Goal: Task Accomplishment & Management: Manage account settings

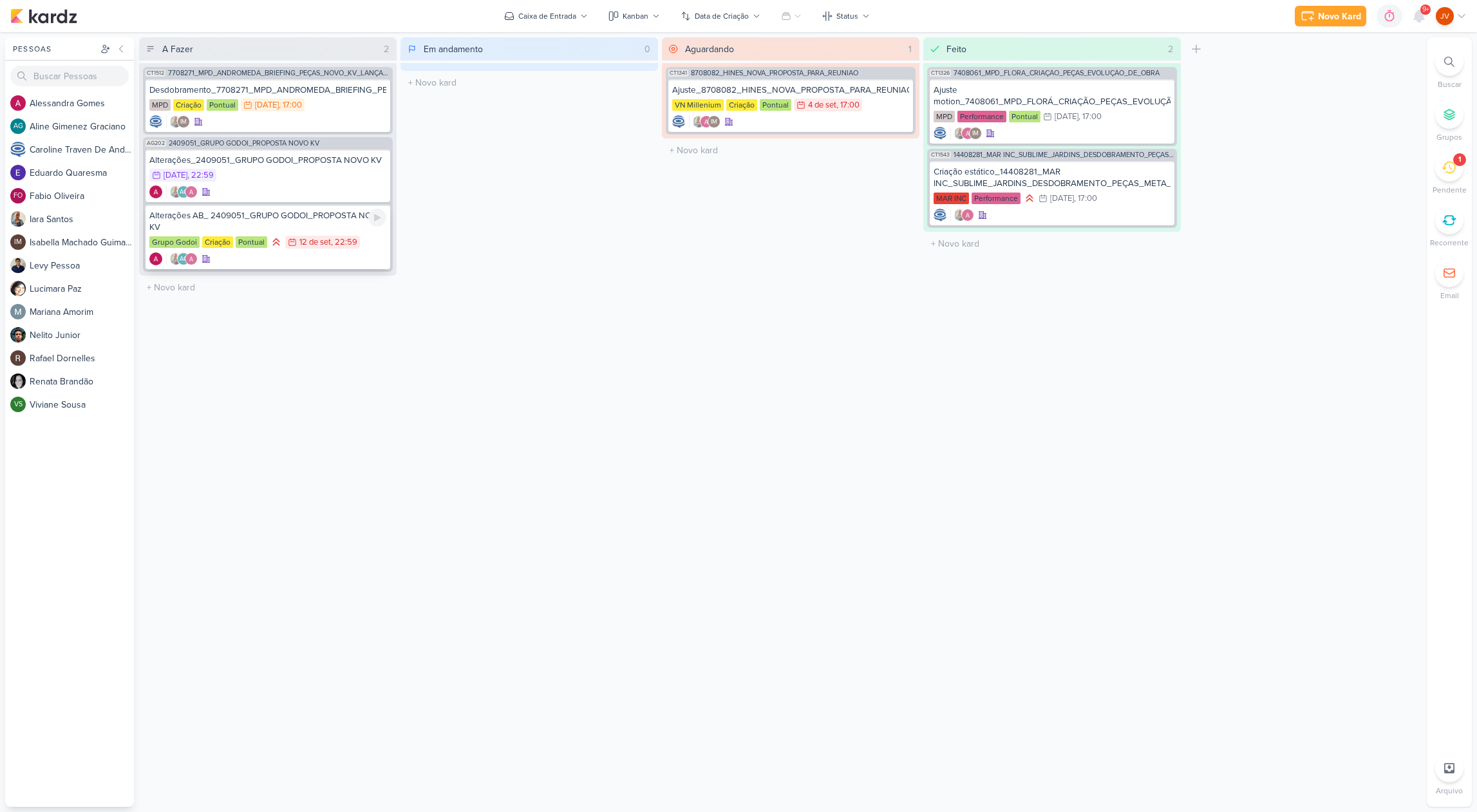
click at [283, 216] on div "Alterações AB_ 2409051_GRUPO GODOI_PROPOSTA NOVO KV" at bounding box center [268, 221] width 237 height 23
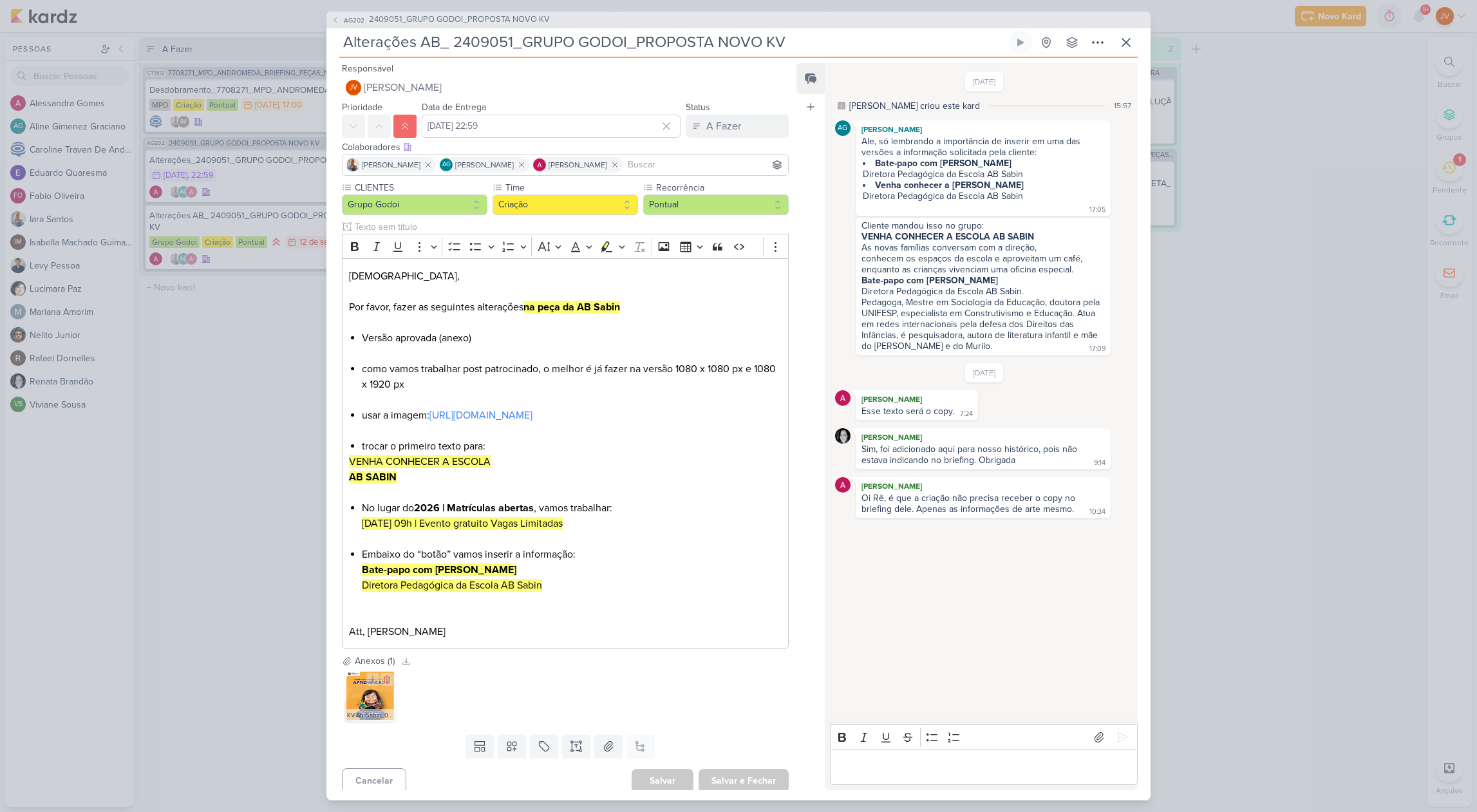
click at [374, 709] on img at bounding box center [370, 696] width 52 height 52
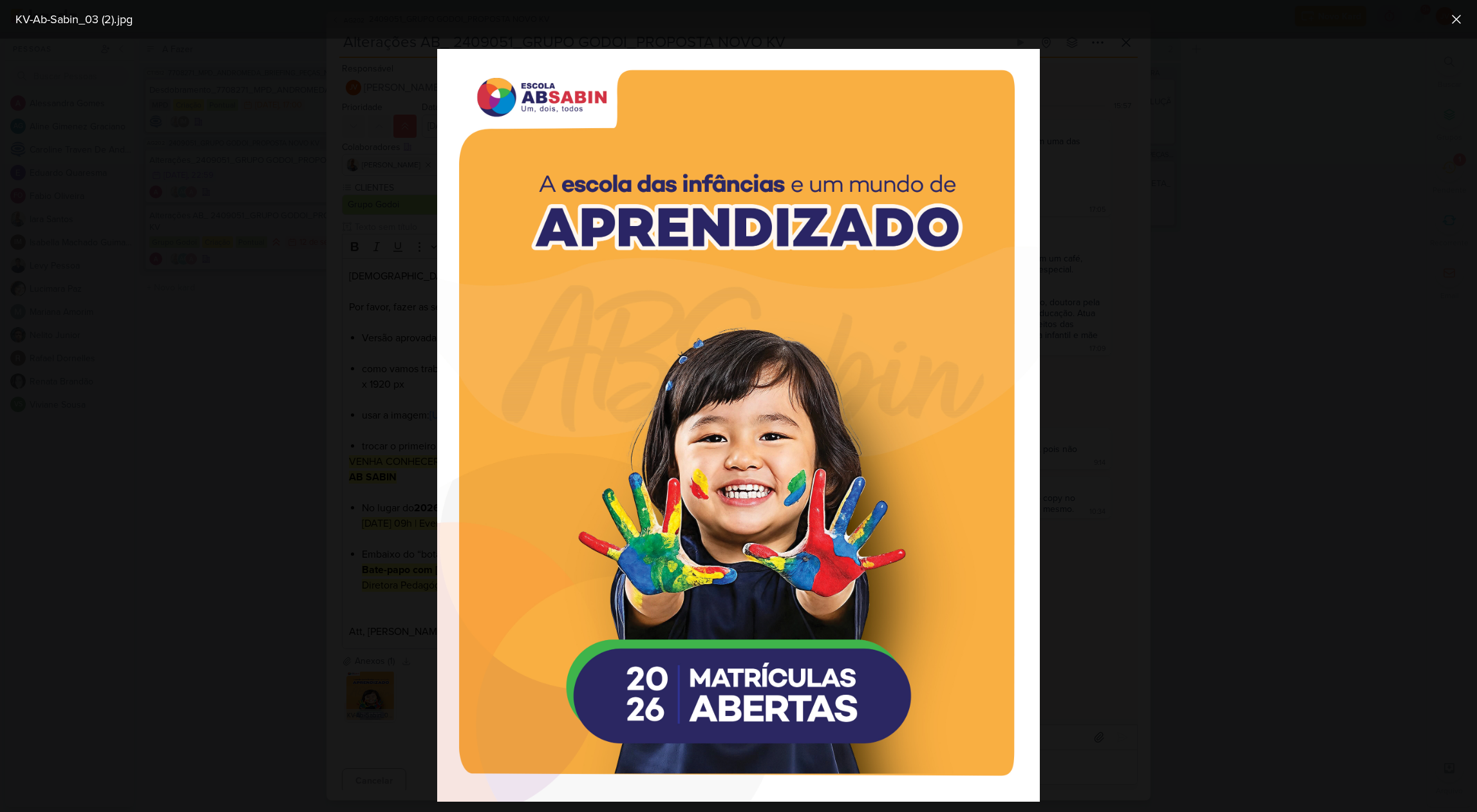
click at [264, 597] on div at bounding box center [738, 425] width 1477 height 773
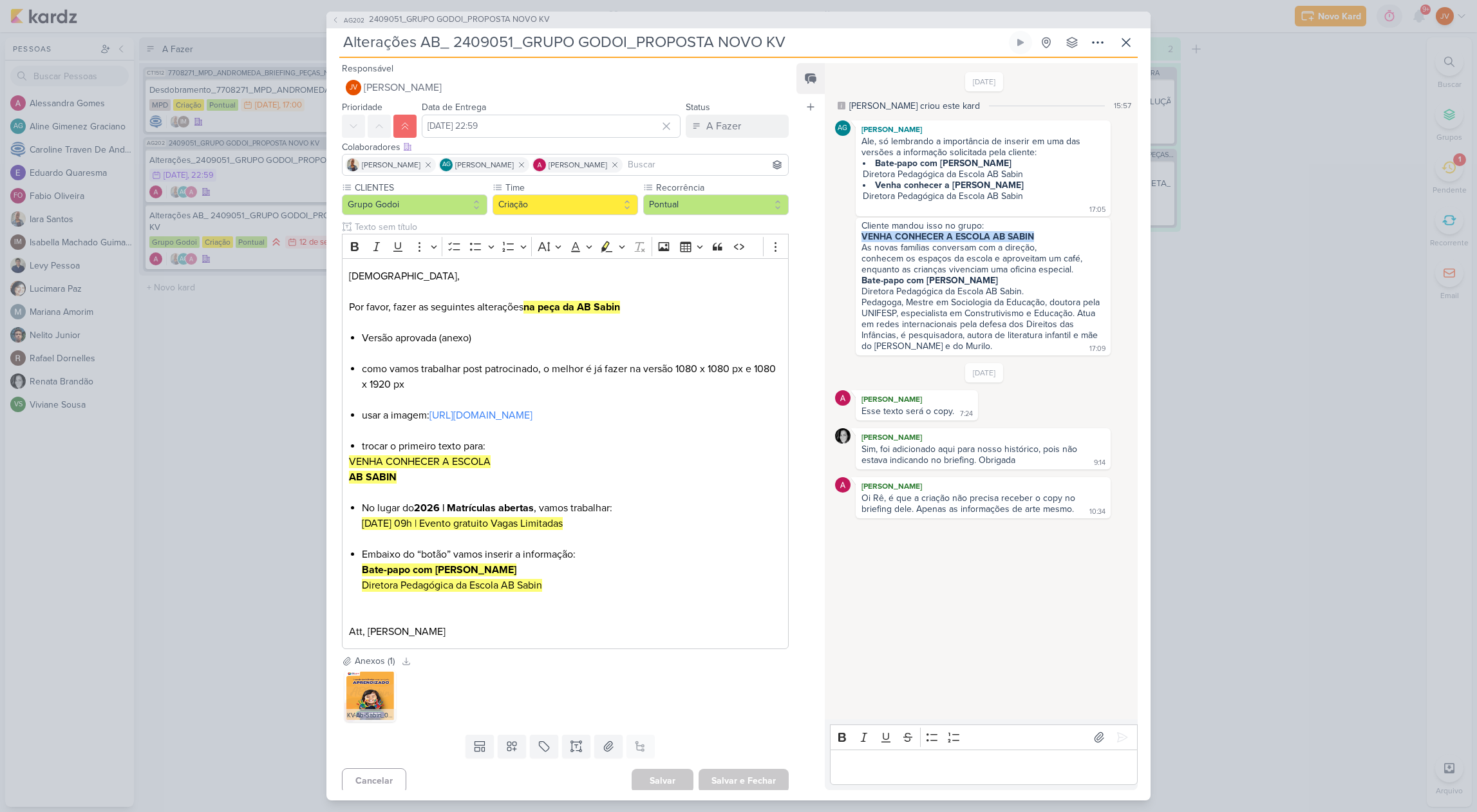
drag, startPoint x: 1033, startPoint y: 232, endPoint x: 852, endPoint y: 237, distance: 181.1
click at [852, 237] on div "Cliente mandou isso no grupo: VENHA CONHECER A ESCOLA AB SABIN As novas família…" at bounding box center [984, 286] width 299 height 138
copy strong "VENHA CONHECER A ESCOLA AB SABIN"
click at [501, 469] on p "VENHA CONHECER A ESCOLA" at bounding box center [565, 461] width 432 height 15
drag, startPoint x: 494, startPoint y: 476, endPoint x: 340, endPoint y: 468, distance: 154.2
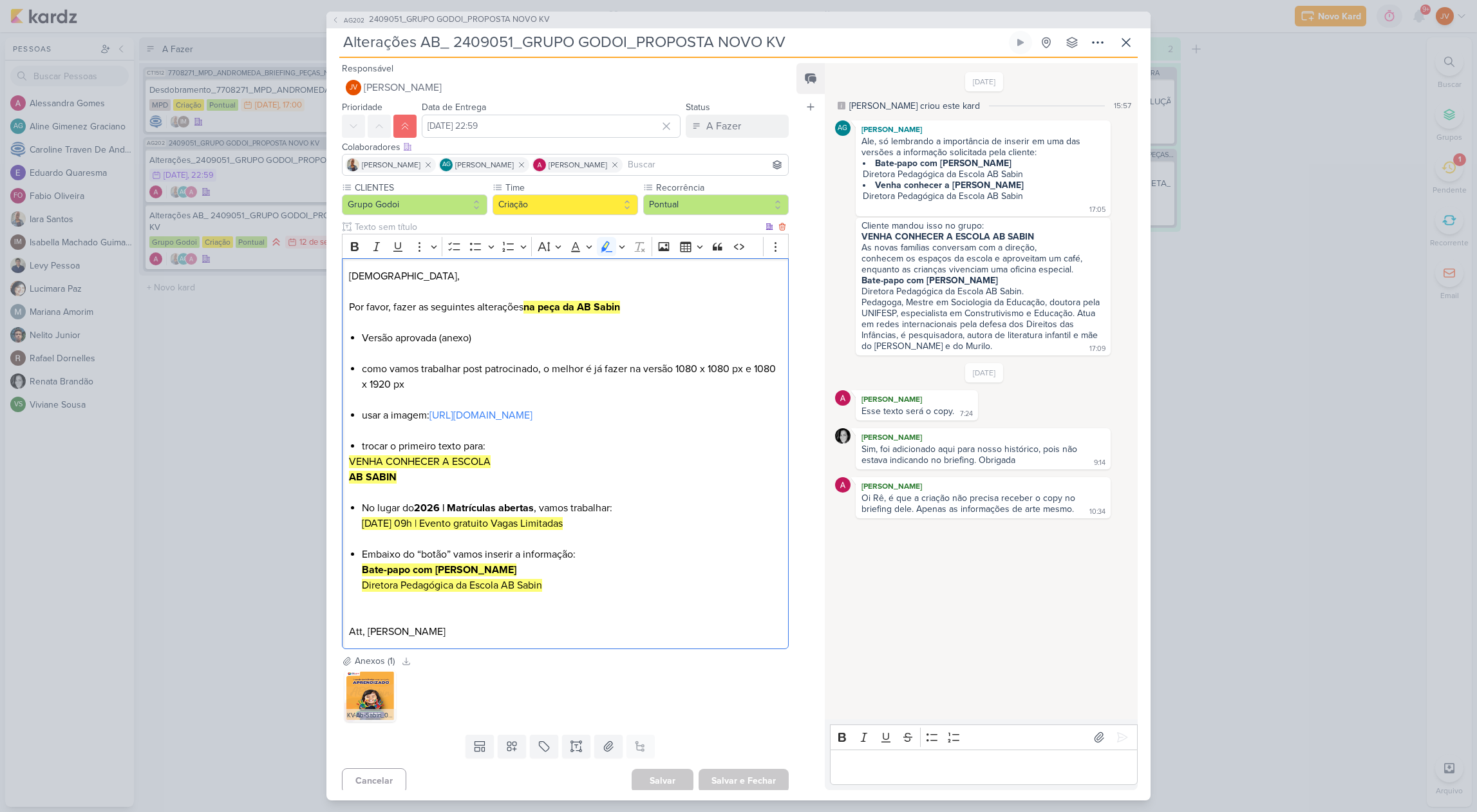
click at [341, 469] on div "CLIENTES Grupo Godoi Time" at bounding box center [560, 418] width 468 height 473
copy mark "VENHA CONHECER A ESCOLA"
click at [526, 412] on link "[URL][DOMAIN_NAME]" at bounding box center [481, 415] width 103 height 13
drag, startPoint x: 409, startPoint y: 538, endPoint x: 357, endPoint y: 534, distance: 52.2
click at [359, 534] on div "Jôney, Por favor, fazer as seguintes alterações na peça da AB Sabin Versão apro…" at bounding box center [565, 453] width 447 height 390
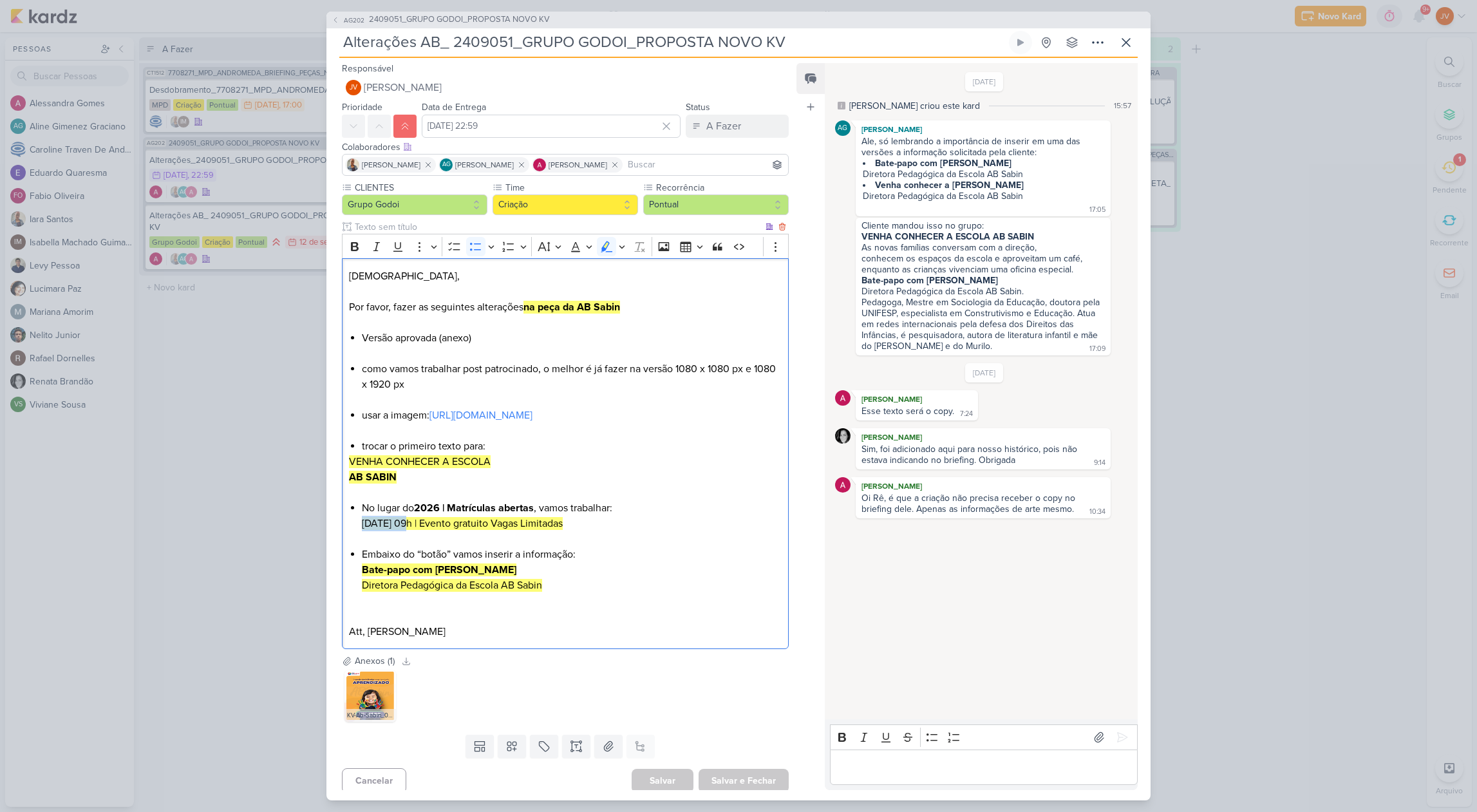
copy mark "[DATE] 09h"
drag, startPoint x: 564, startPoint y: 541, endPoint x: 348, endPoint y: 537, distance: 216.0
click at [348, 538] on div "Jôney, Por favor, fazer as seguintes alterações na peça da AB Sabin Versão apro…" at bounding box center [565, 453] width 447 height 390
copy mark "[DATE] 09h | Evento gratuito Vagas Limitadas"
click at [1353, 469] on div "AG202 2409051_GRUPO GODOI_PROPOSTA NOVO KV Alterações AB_ 2409051_GRUPO GODOI_P…" at bounding box center [738, 406] width 1477 height 812
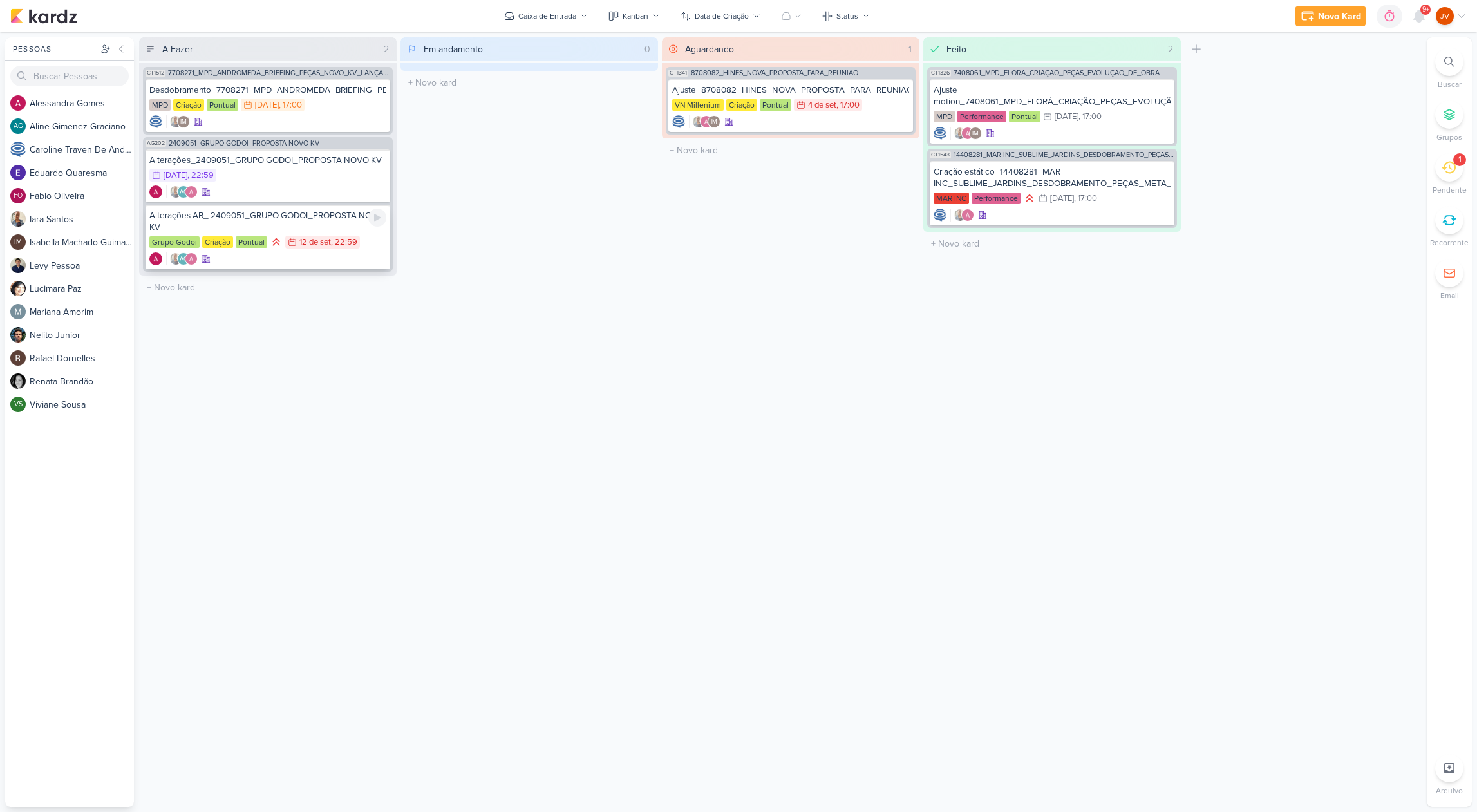
click at [298, 221] on div "Alterações AB_ 2409051_GRUPO GODOI_PROPOSTA NOVO KV" at bounding box center [268, 221] width 237 height 23
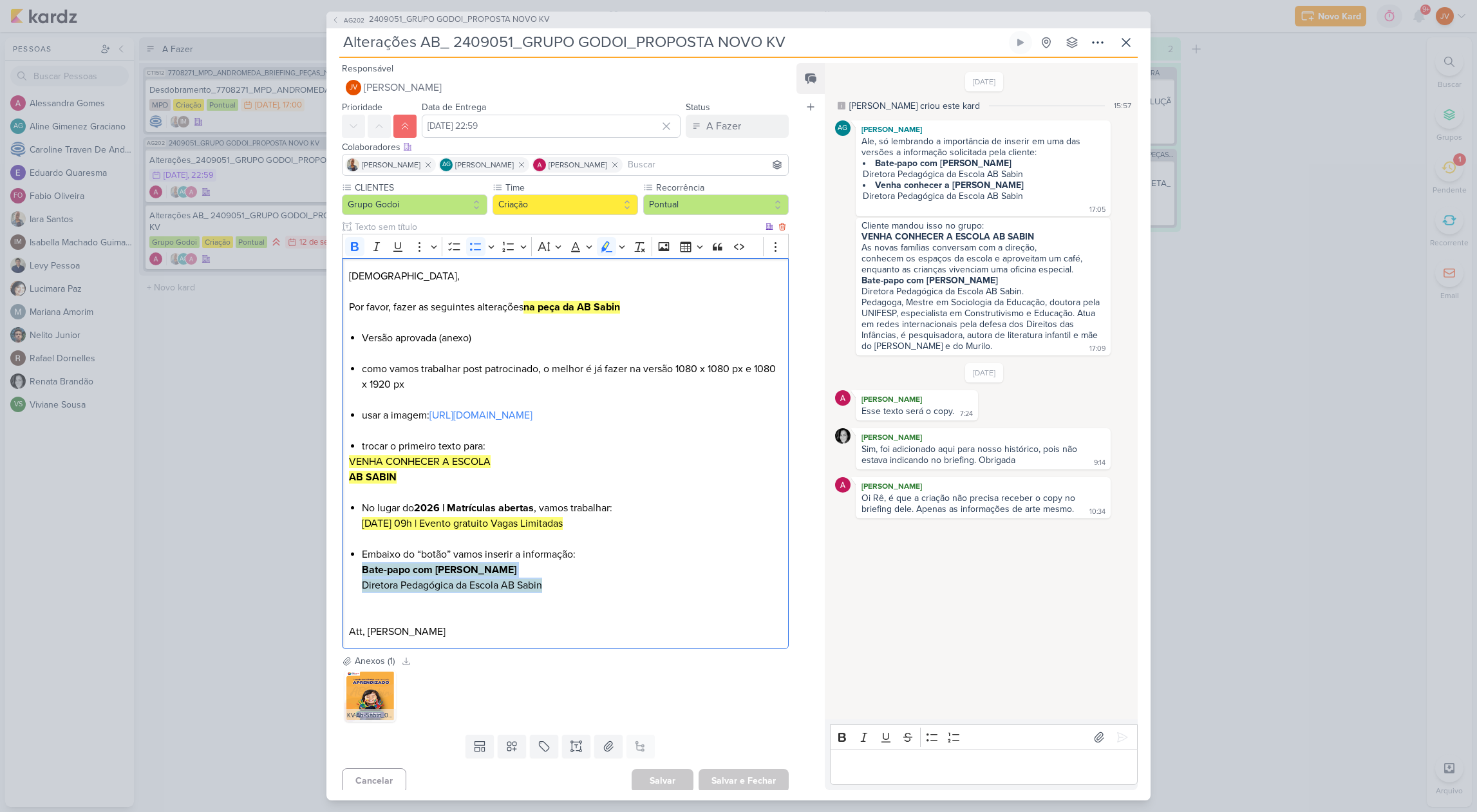
drag, startPoint x: 546, startPoint y: 600, endPoint x: 365, endPoint y: 586, distance: 181.5
click at [362, 587] on li "Embaixo do “botão” vamos inserir a informação: Bate-papo com [PERSON_NAME] Dire…" at bounding box center [571, 570] width 419 height 47
copy li "Bate-papo com [PERSON_NAME] Diretora Pedagógica da Escola AB Sabin"
click at [500, 581] on li "Embaixo do “botão” vamos inserir a informação: Bate-papo com [PERSON_NAME] Dire…" at bounding box center [571, 570] width 419 height 47
drag, startPoint x: 542, startPoint y: 600, endPoint x: 359, endPoint y: 583, distance: 183.8
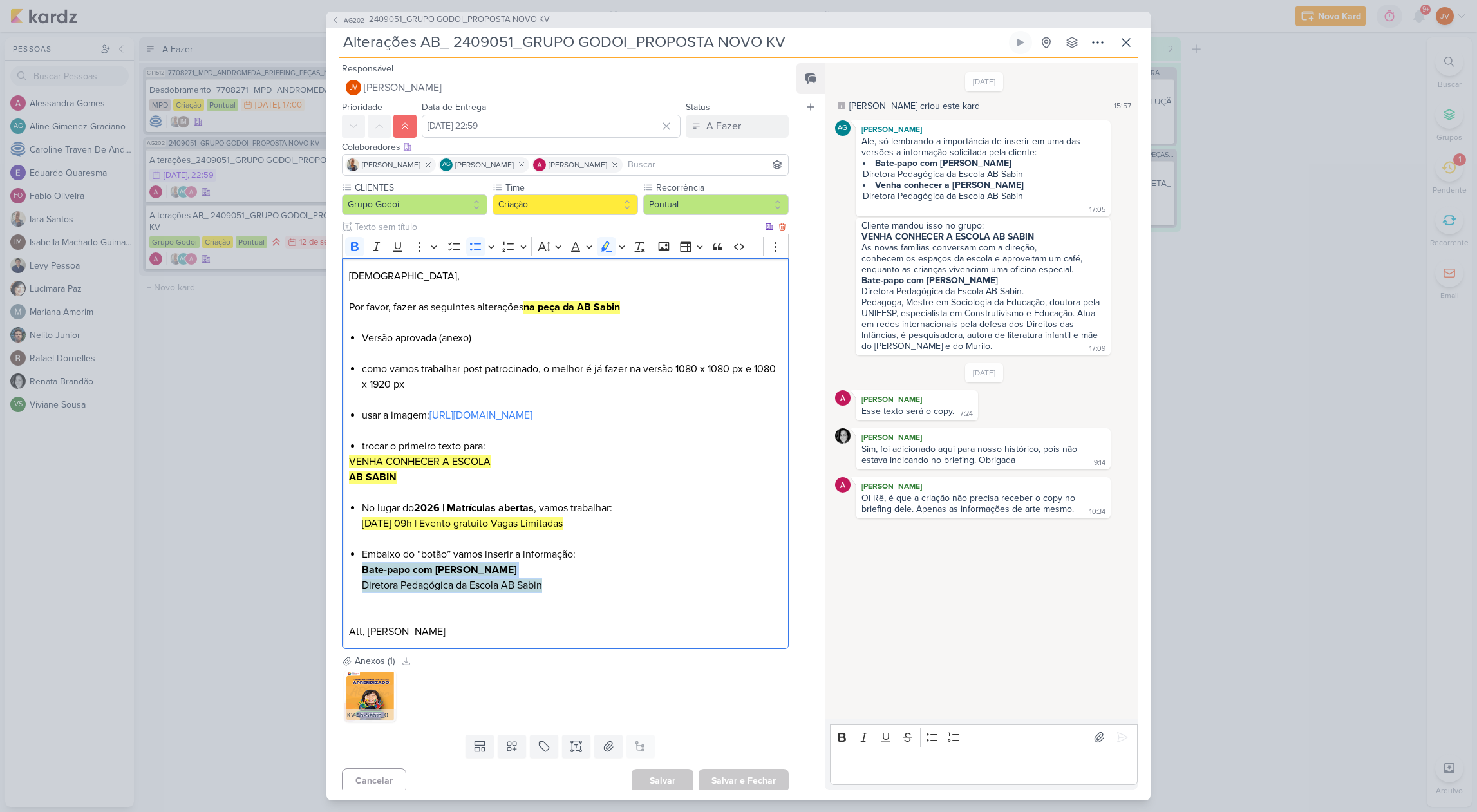
click at [360, 582] on div "Jôney, Por favor, fazer as seguintes alterações na peça da AB Sabin Versão apro…" at bounding box center [565, 453] width 447 height 390
copy li "Bate-papo com [PERSON_NAME] Diretora Pedagógica da Escola AB Sabin"
click at [588, 34] on input "Alterações AB_ 2409051_GRUPO GODOI_PROPOSTA NOVO KV" at bounding box center [673, 42] width 667 height 23
click at [589, 35] on input "Alterações AB_ 2409051_GRUPO GODOI_PROPOSTA NOVO KV" at bounding box center [673, 42] width 667 height 23
drag, startPoint x: 506, startPoint y: 40, endPoint x: 453, endPoint y: 42, distance: 53.0
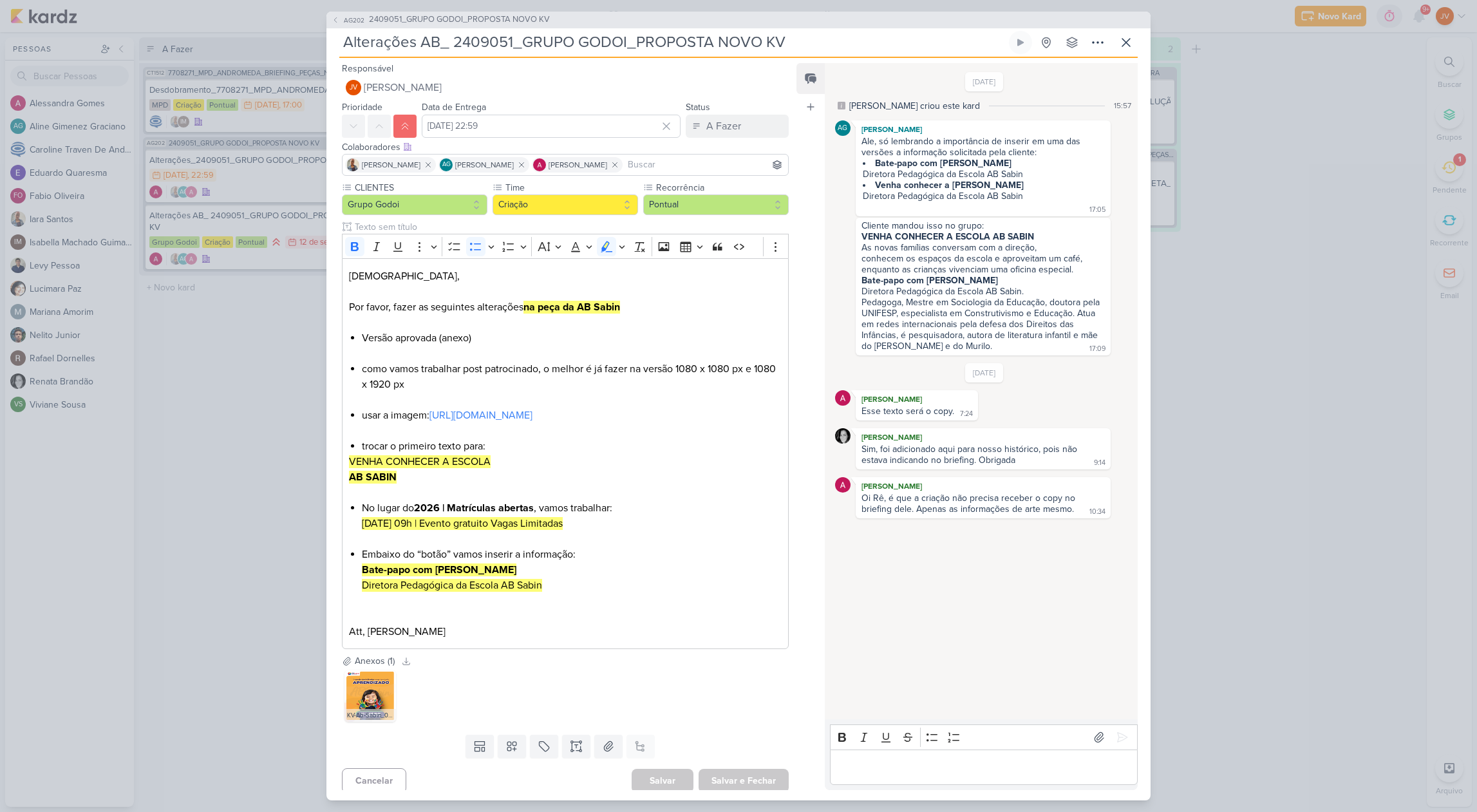
click at [453, 42] on input "Alterações AB_ 2409051_GRUPO GODOI_PROPOSTA NOVO KV" at bounding box center [673, 42] width 667 height 23
click at [192, 526] on div "AG202 2409051_GRUPO GODOI_PROPOSTA NOVO KV Alterações AB_ 2409051_GRUPO GODOI_P…" at bounding box center [738, 406] width 1477 height 812
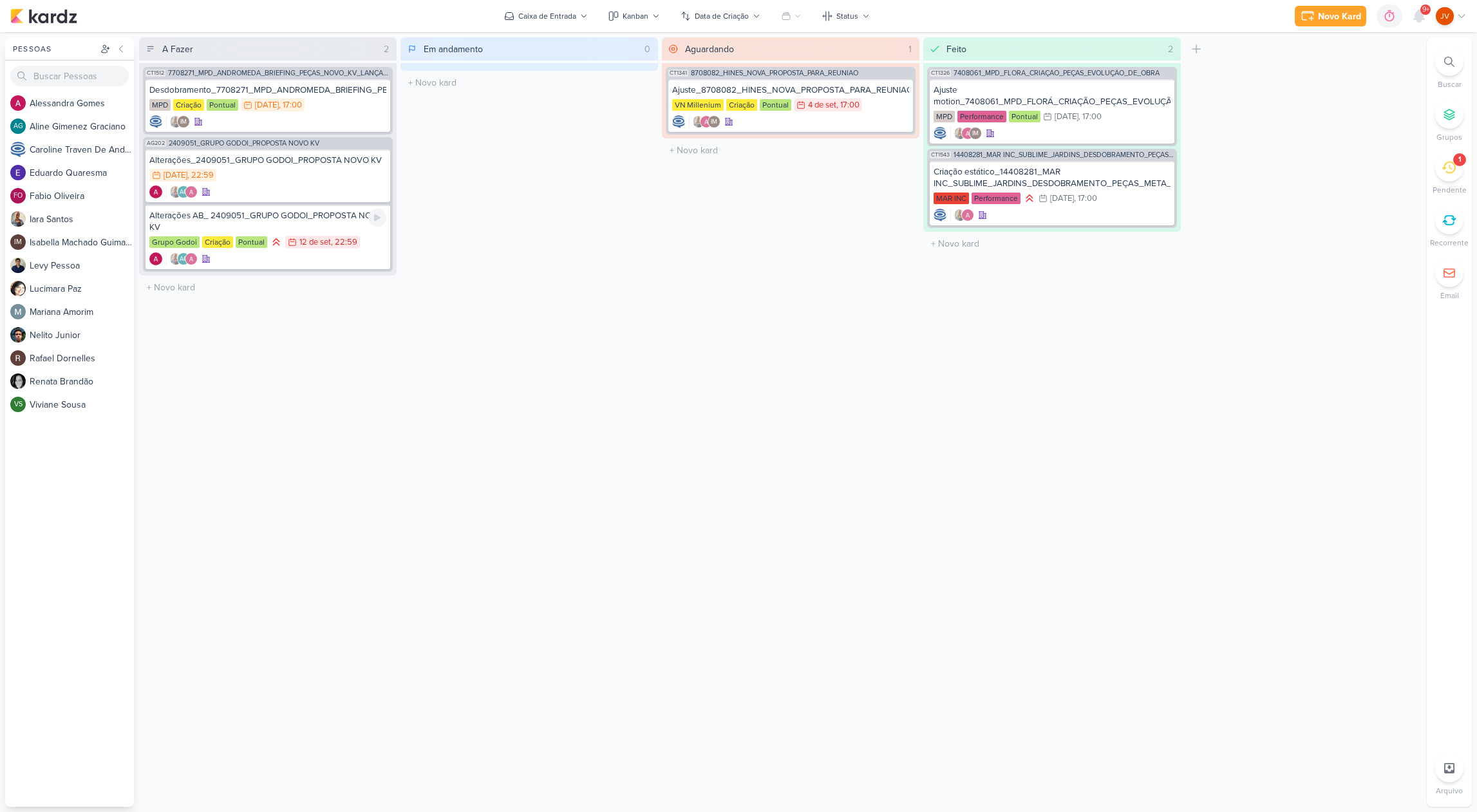
click at [269, 220] on div "Alterações AB_ 2409051_GRUPO GODOI_PROPOSTA NOVO KV" at bounding box center [268, 221] width 237 height 23
click at [269, 221] on div at bounding box center [738, 406] width 1477 height 812
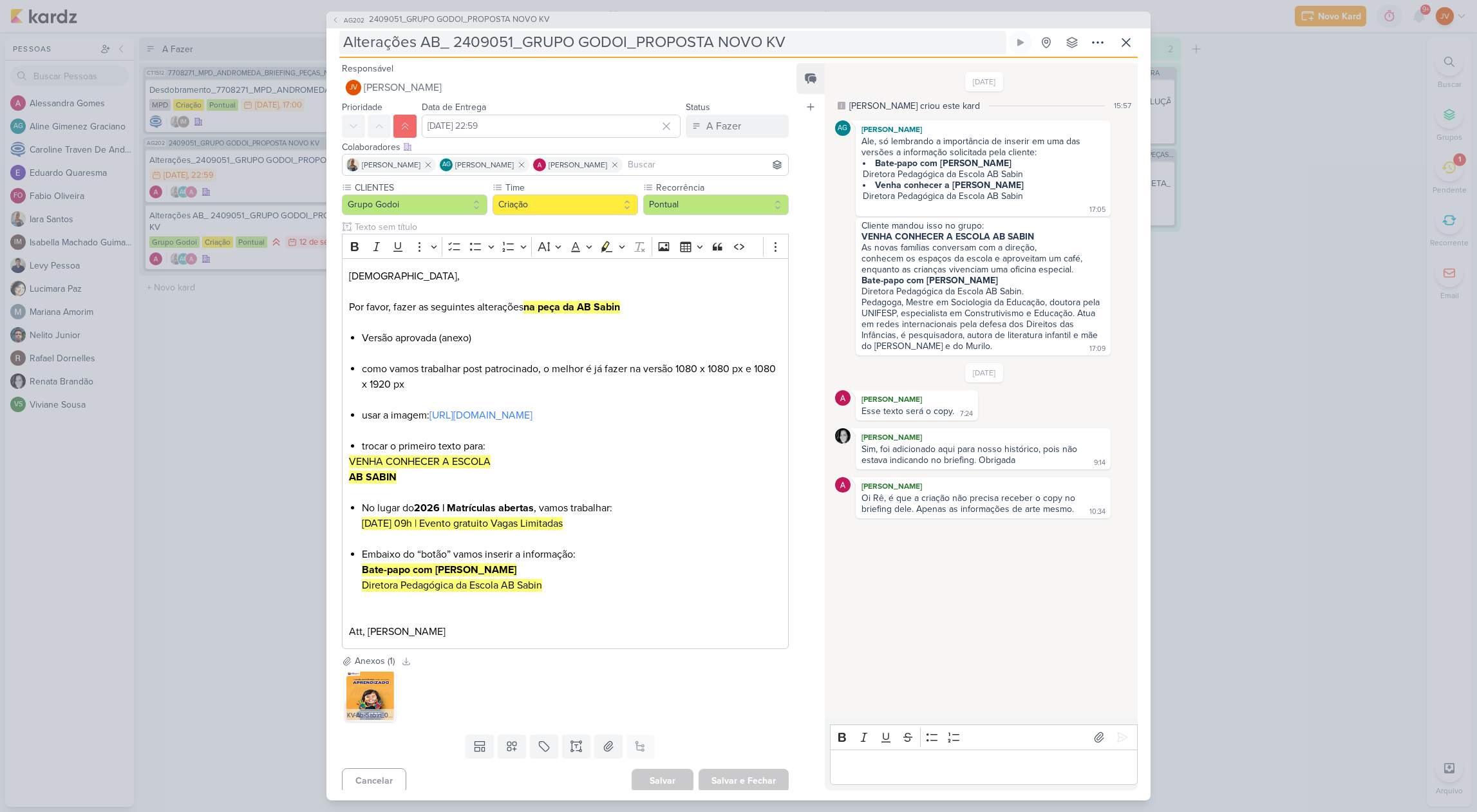
click at [642, 35] on input "Alterações AB_ 2409051_GRUPO GODOI_PROPOSTA NOVO KV" at bounding box center [673, 42] width 667 height 23
drag, startPoint x: 642, startPoint y: 35, endPoint x: 637, endPoint y: 39, distance: 6.4
click at [642, 35] on input "Alterações AB_ 2409051_GRUPO GODOI_PROPOSTA NOVO KV" at bounding box center [673, 42] width 667 height 23
click at [635, 39] on input "Alterações AB_ 2409051_GRUPO GODOI_PROPOSTA NOVO KV" at bounding box center [673, 42] width 667 height 23
click at [846, 763] on p "Editor editing area: main" at bounding box center [984, 766] width 295 height 15
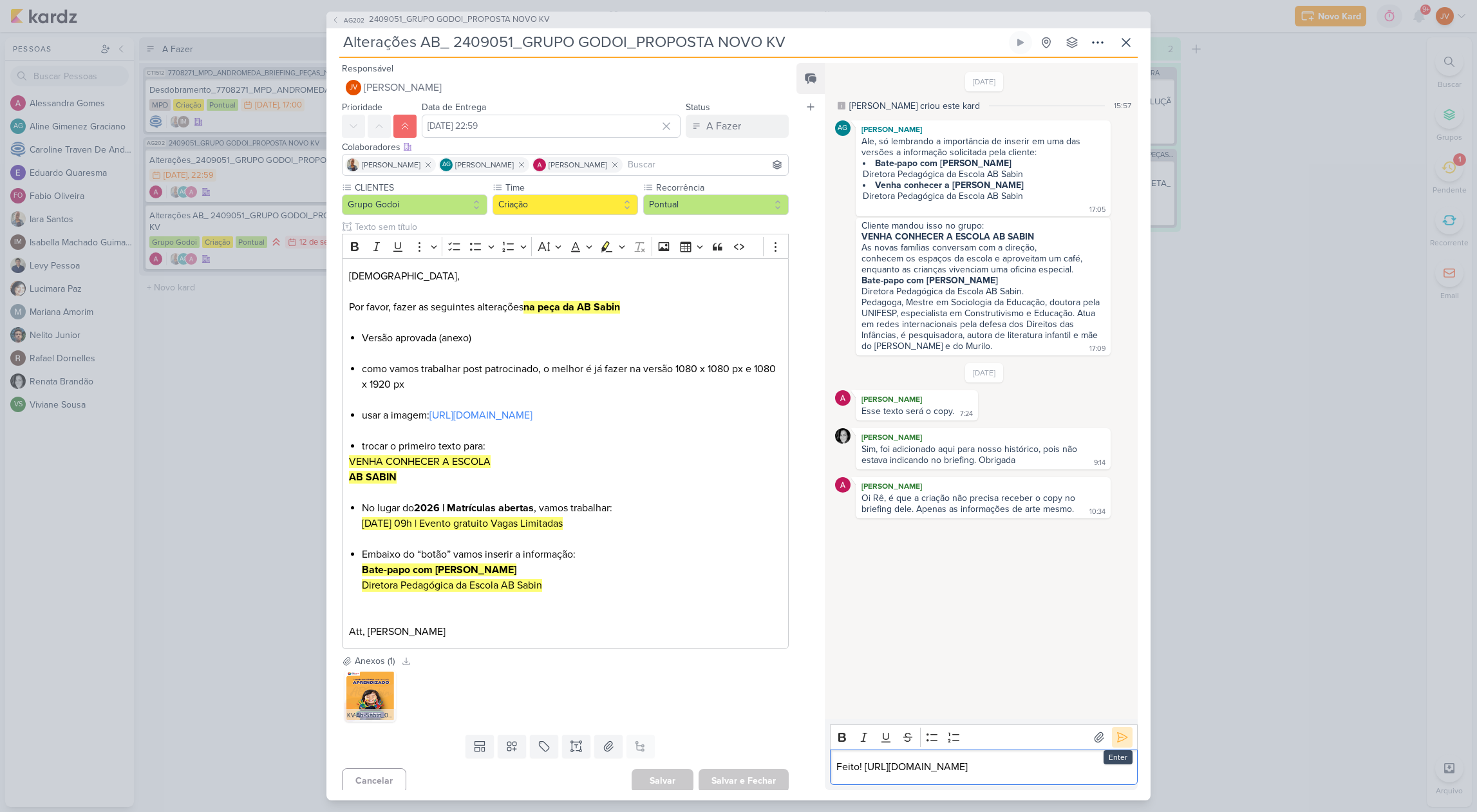
click at [1120, 732] on icon at bounding box center [1122, 737] width 10 height 10
click at [172, 497] on div "AG202 2409051_GRUPO GODOI_PROPOSTA NOVO KV Alterações AB_ 2409051_GRUPO GODOI_P…" at bounding box center [738, 406] width 1477 height 812
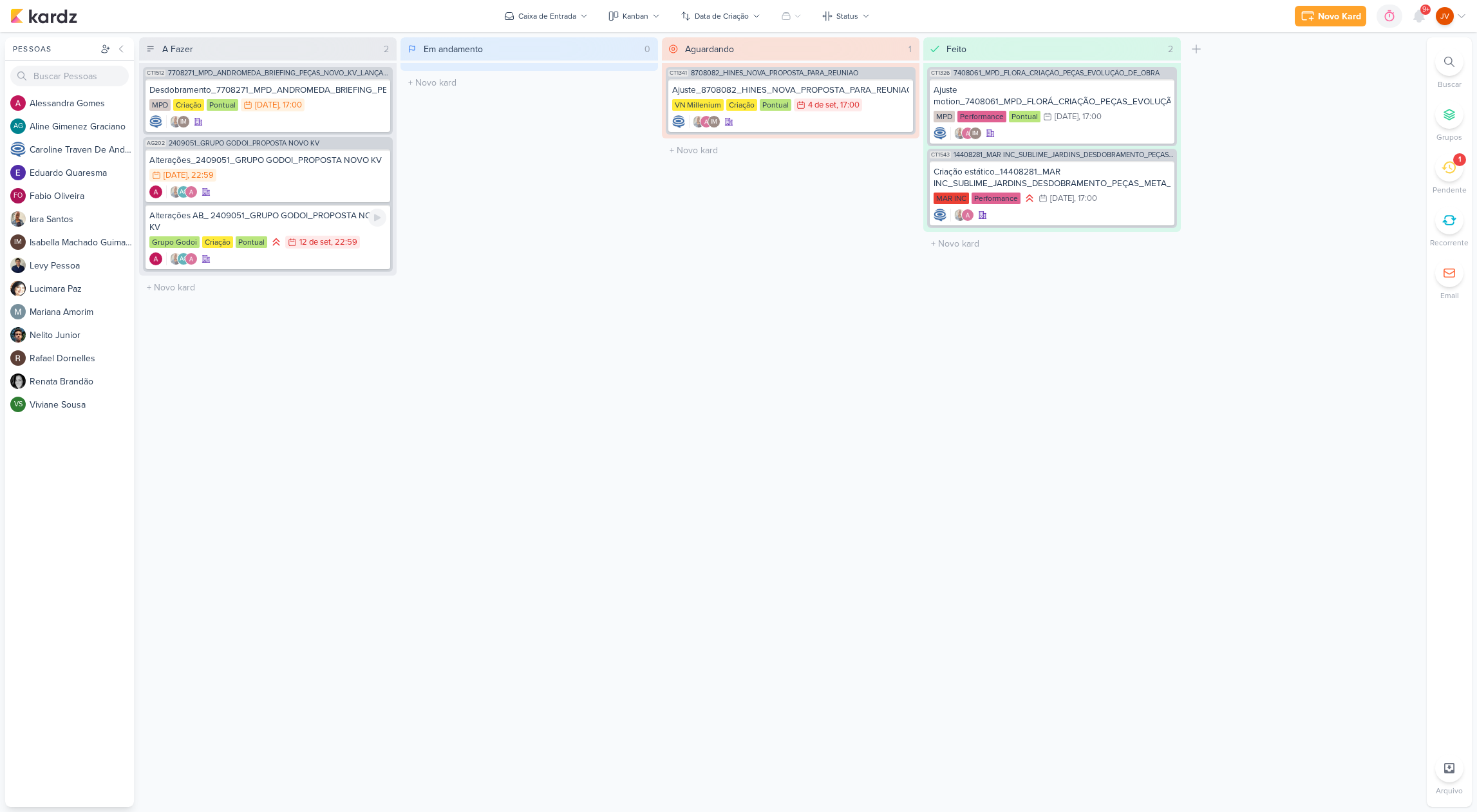
click at [262, 219] on div "Alterações AB_ 2409051_GRUPO GODOI_PROPOSTA NOVO KV" at bounding box center [268, 221] width 237 height 23
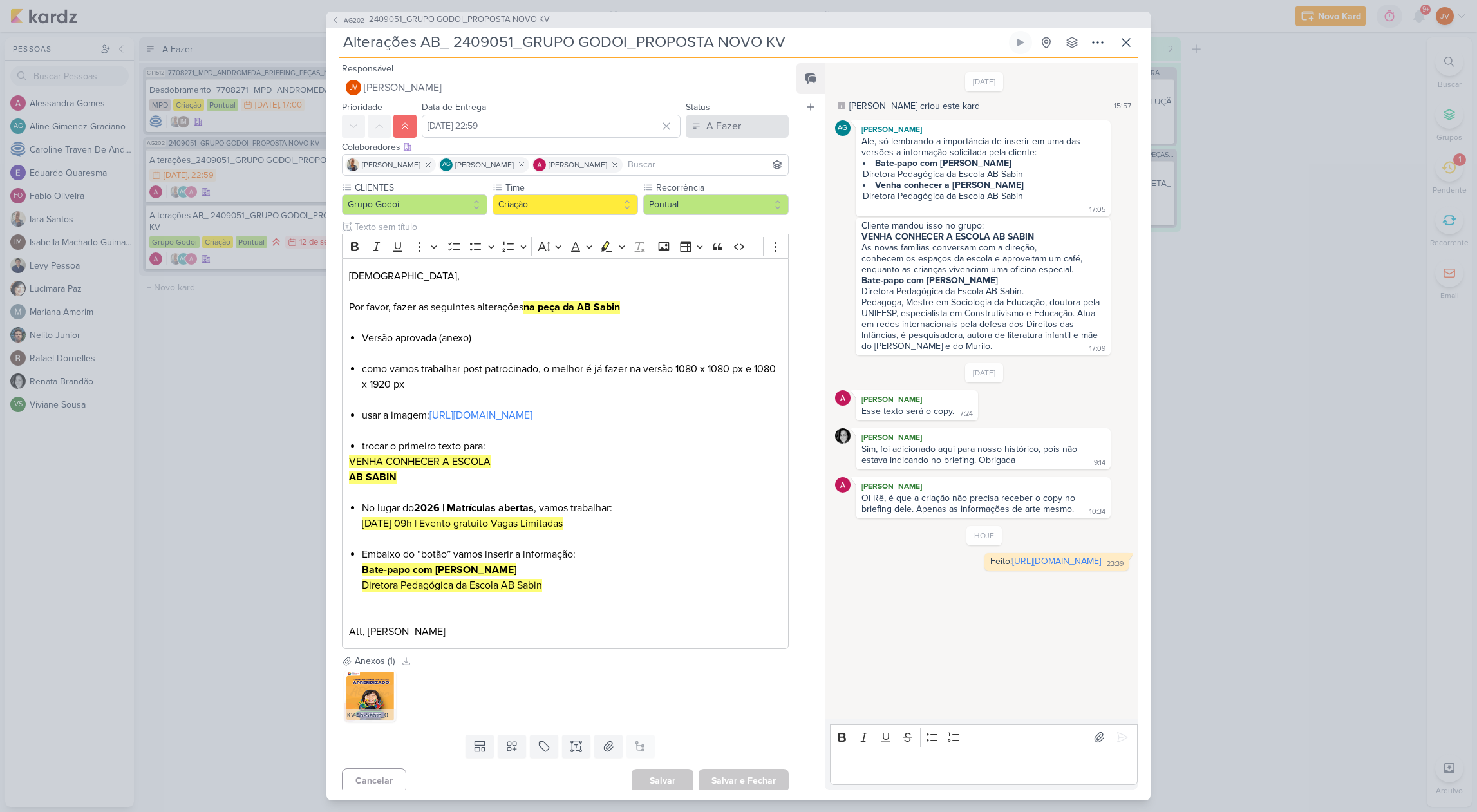
click at [732, 125] on div "A Fazer" at bounding box center [723, 126] width 35 height 15
click at [726, 196] on div "Aguardando" at bounding box center [722, 198] width 49 height 14
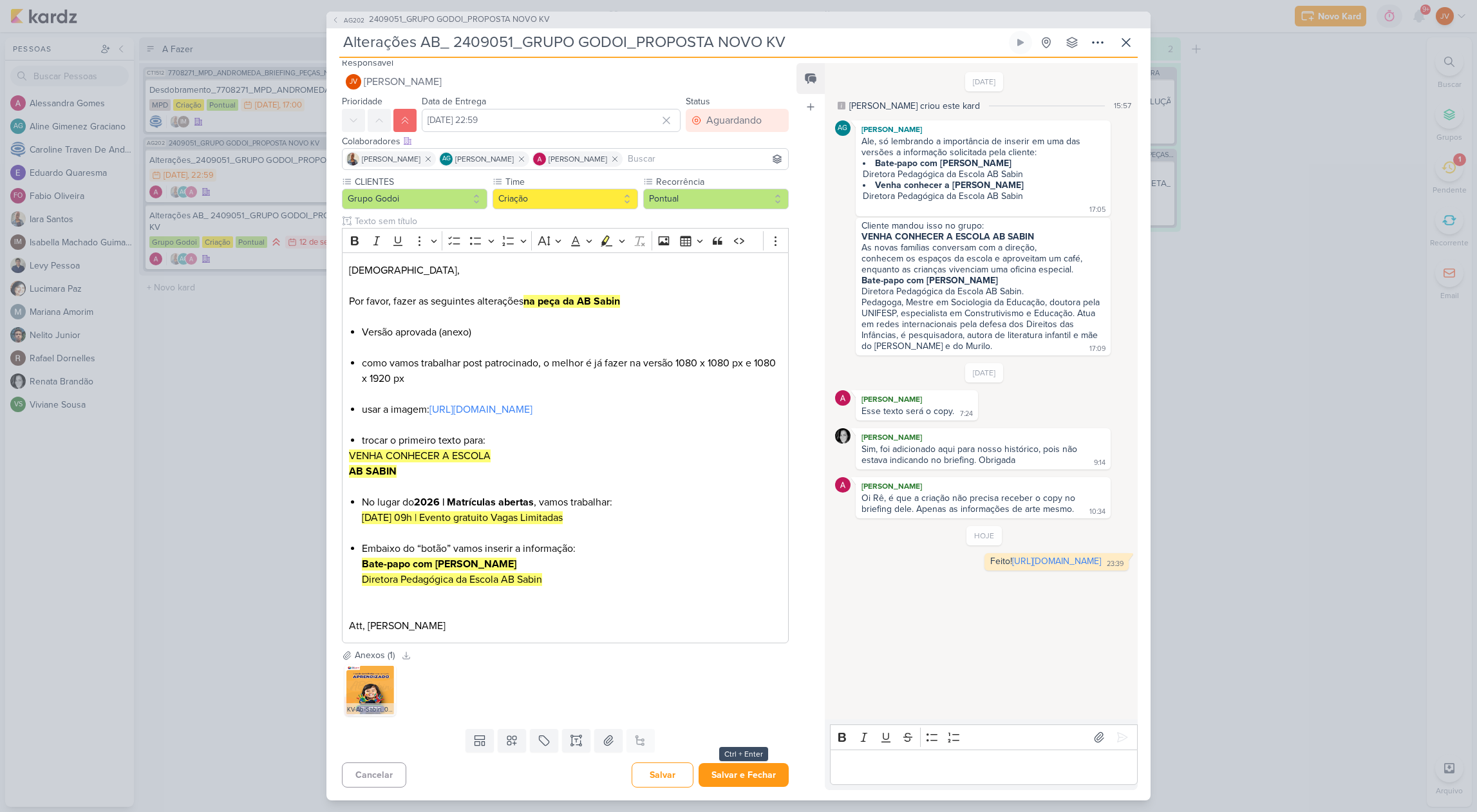
click at [738, 774] on button "Salvar e Fechar" at bounding box center [744, 775] width 90 height 24
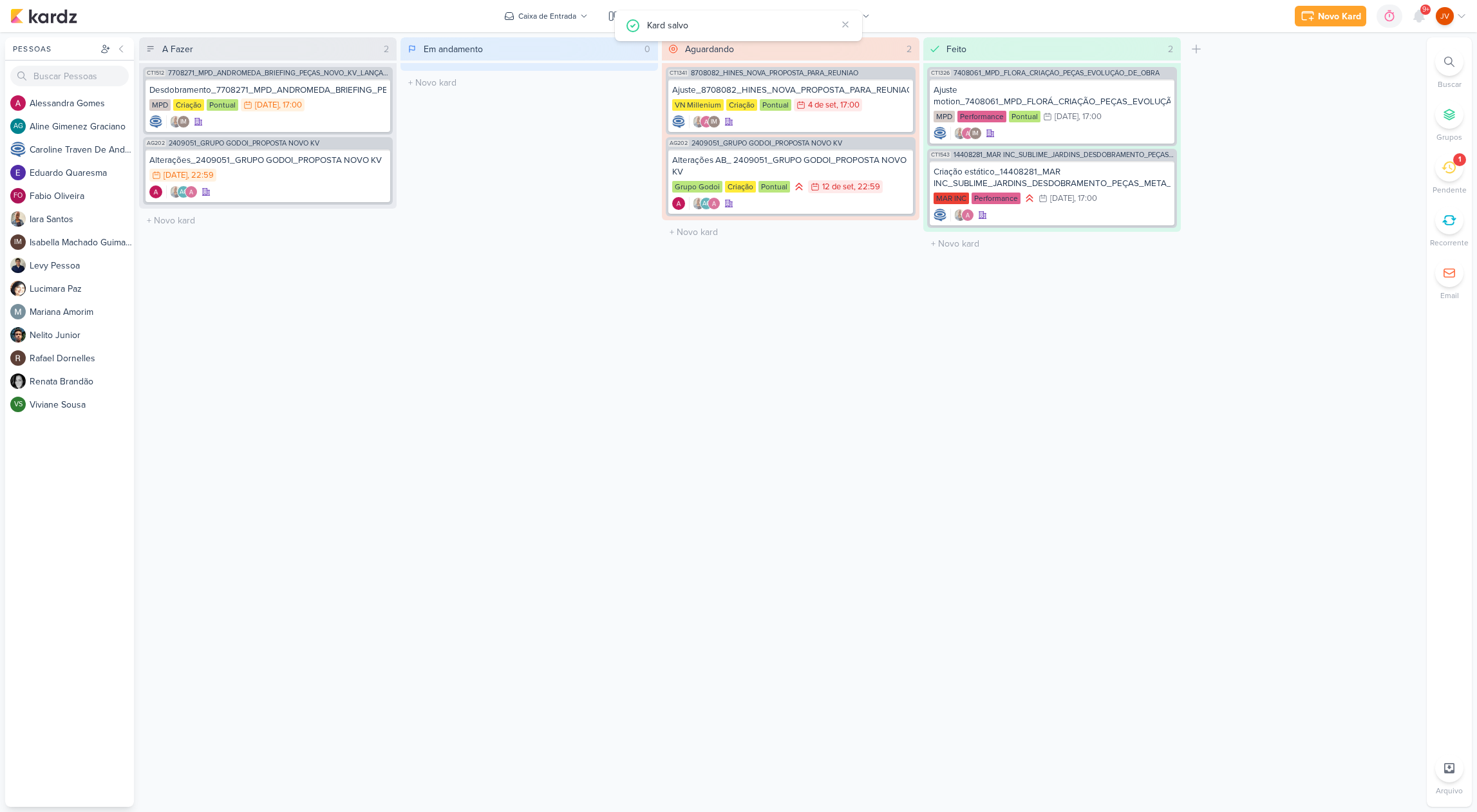
click at [664, 576] on div "Aguardando 2 Mover Para Esquerda Mover Para Direita [GEOGRAPHIC_DATA] CT1341 87…" at bounding box center [790, 422] width 258 height 769
